Goal: Navigation & Orientation: Find specific page/section

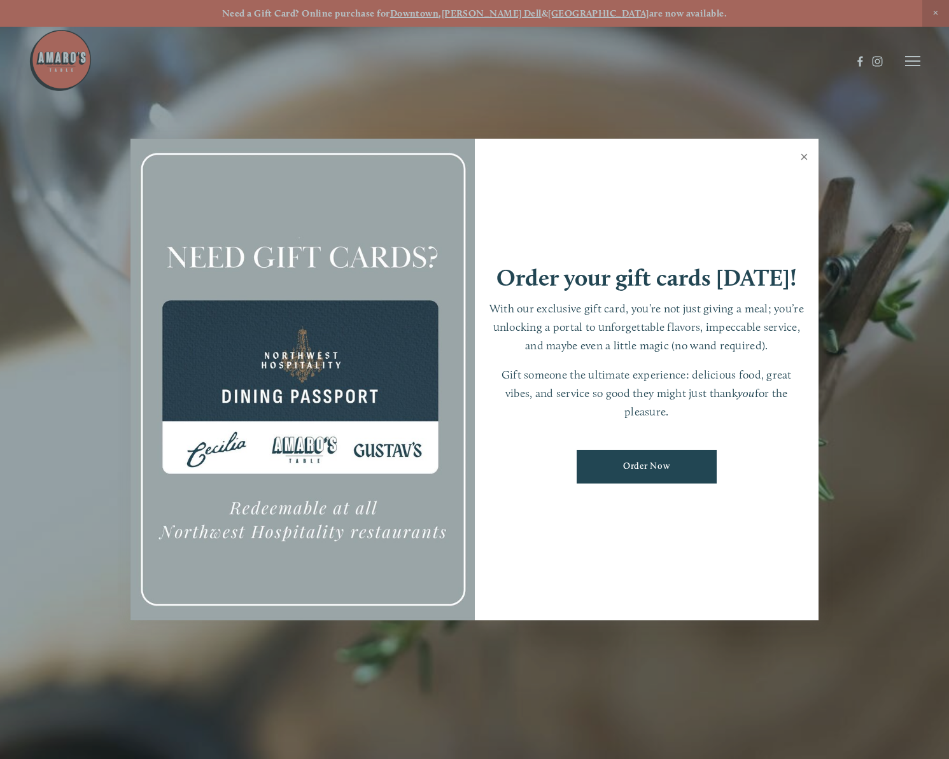
click at [803, 153] on link "Close" at bounding box center [803, 159] width 25 height 36
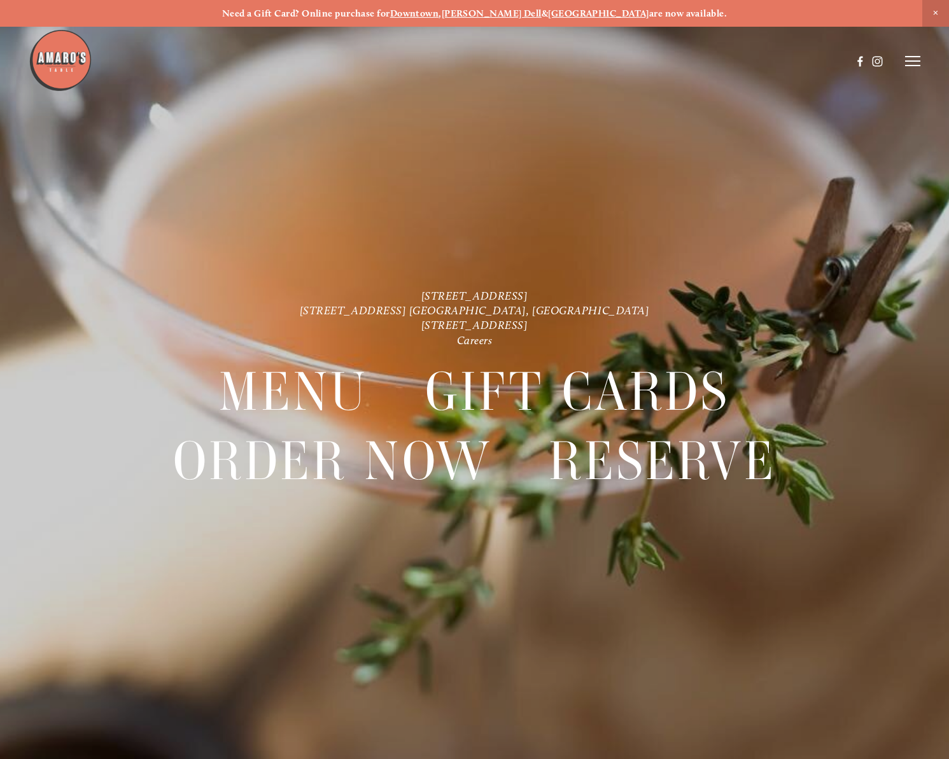
click at [917, 58] on icon at bounding box center [912, 60] width 15 height 11
click at [761, 59] on span "Visit" at bounding box center [765, 60] width 18 height 11
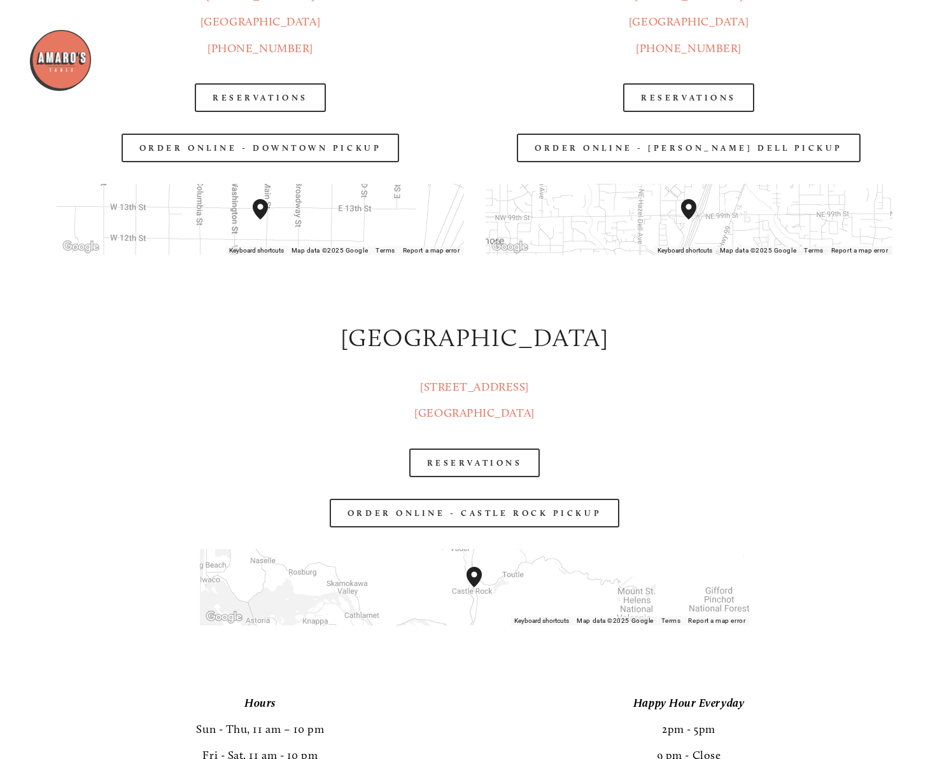
scroll to position [1943, 0]
